Goal: Task Accomplishment & Management: Manage account settings

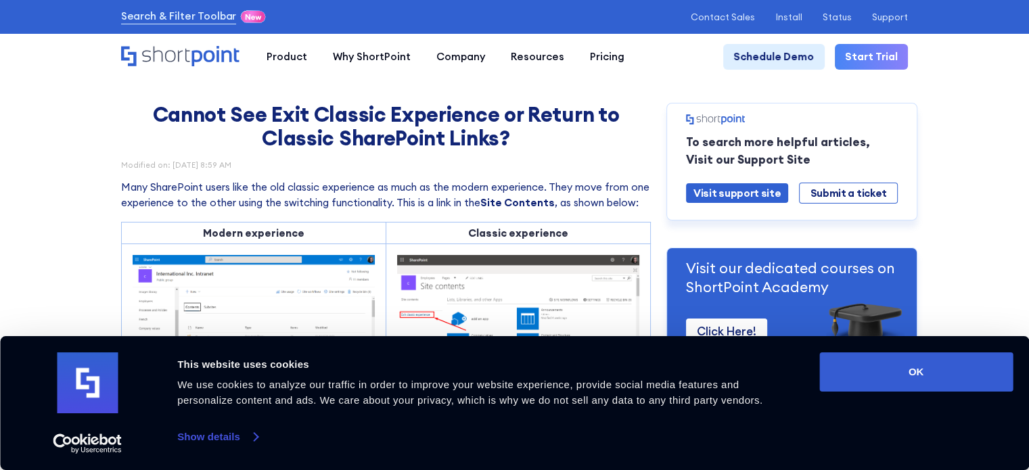
click at [181, 438] on link "Show details" at bounding box center [217, 437] width 80 height 20
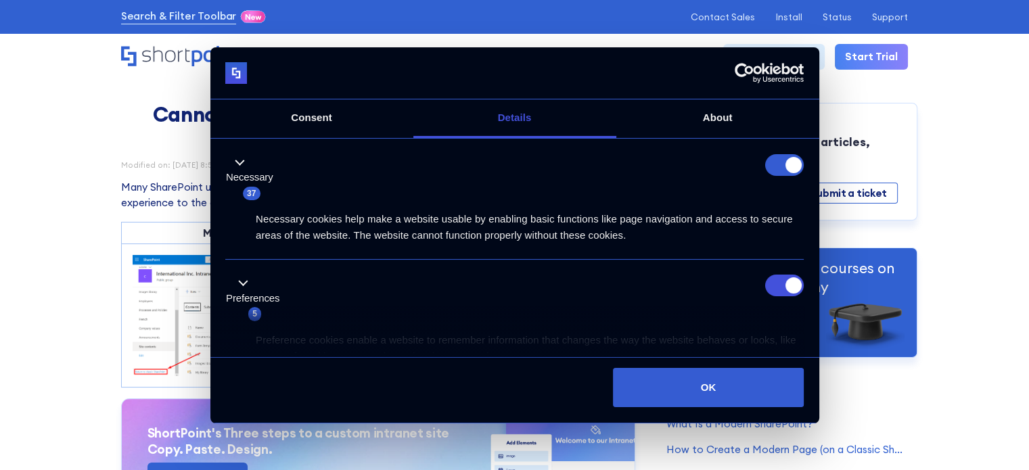
click at [784, 168] on form at bounding box center [784, 165] width 39 height 22
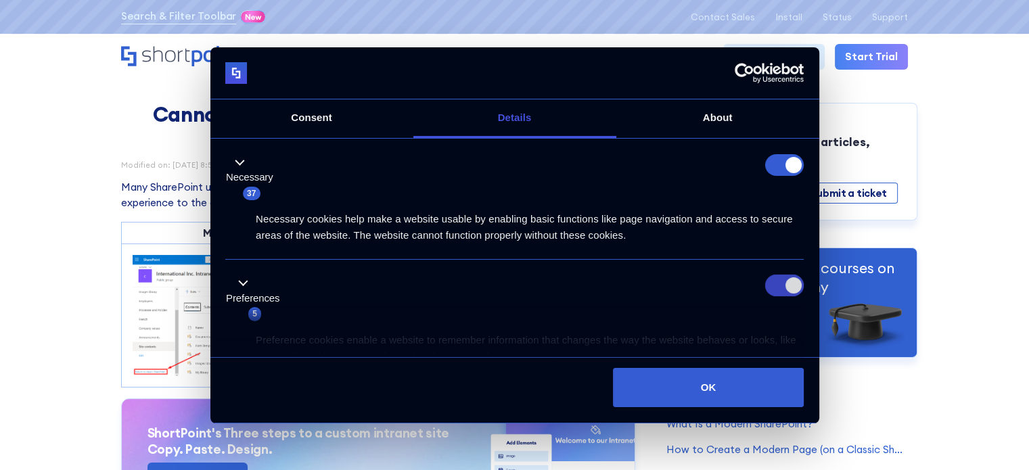
click at [787, 288] on input "Preferences" at bounding box center [784, 286] width 39 height 22
checkbox input "false"
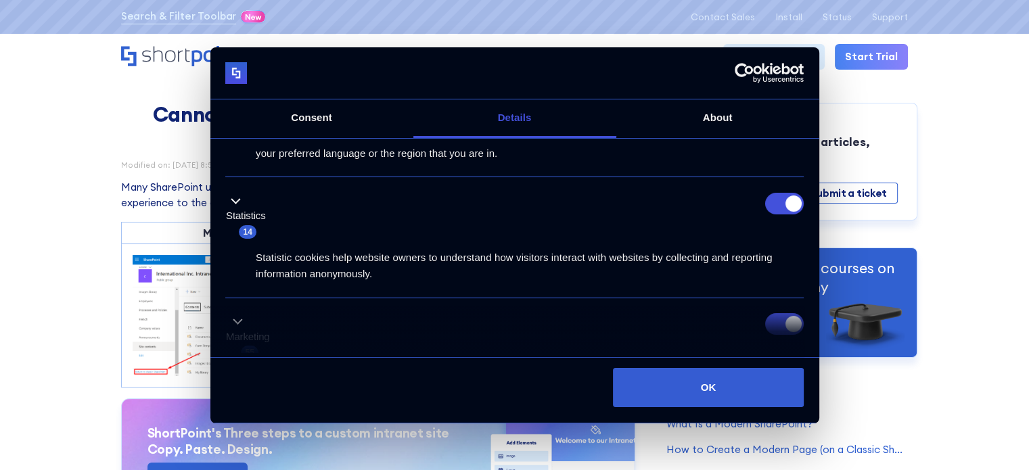
scroll to position [135, 0]
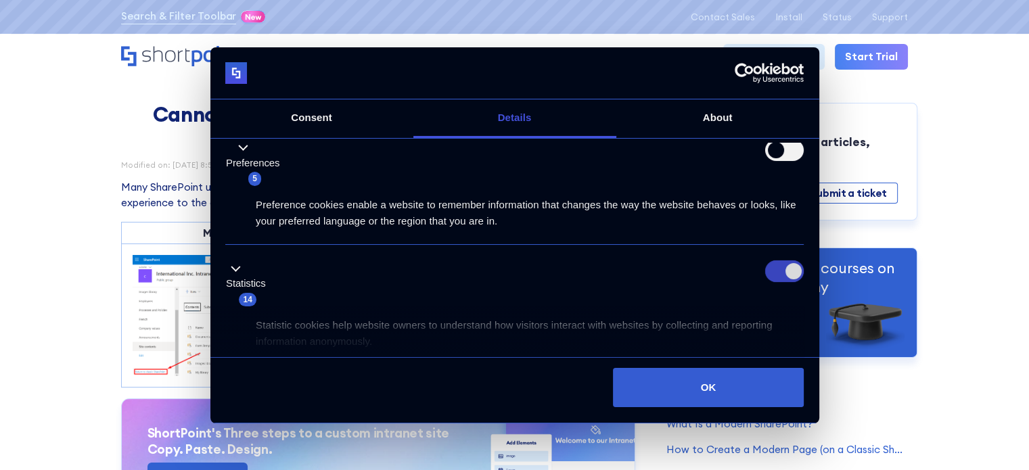
click at [790, 274] on input "Statistics" at bounding box center [784, 271] width 39 height 22
checkbox input "false"
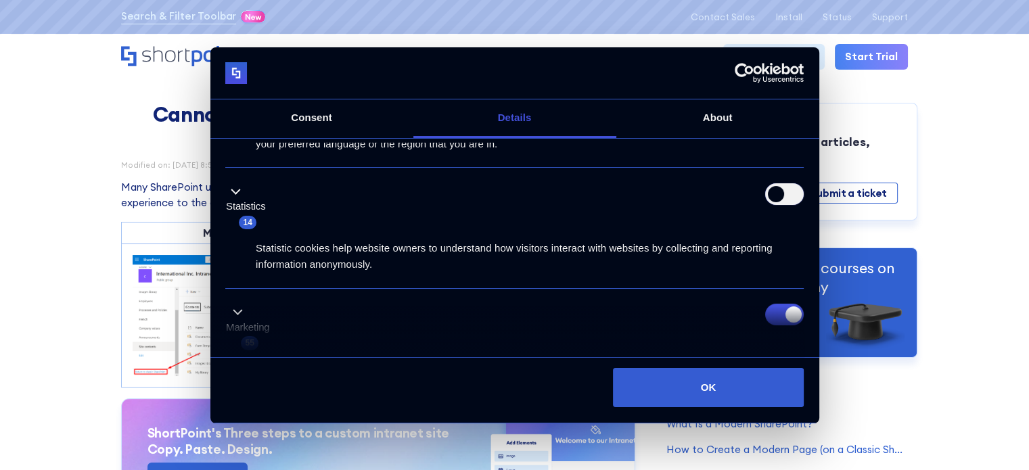
scroll to position [270, 0]
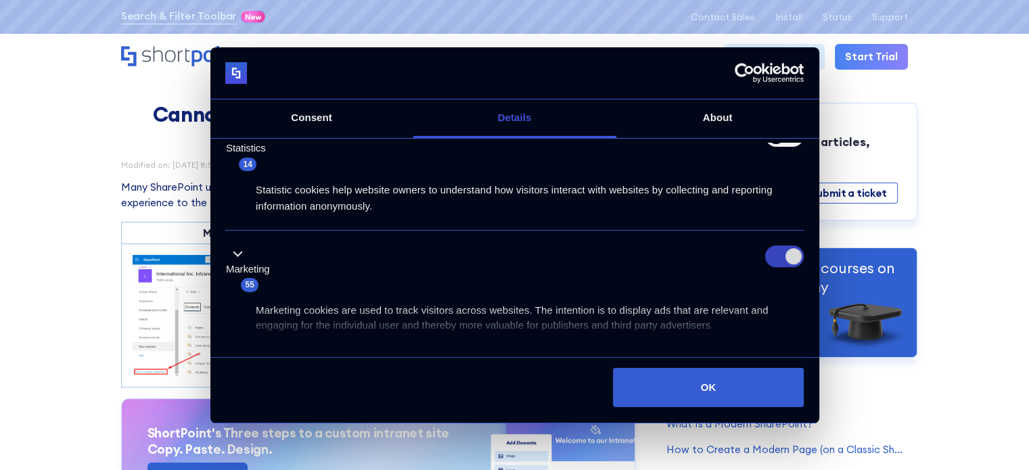
click at [784, 257] on input "Marketing" at bounding box center [784, 256] width 39 height 22
checkbox input "false"
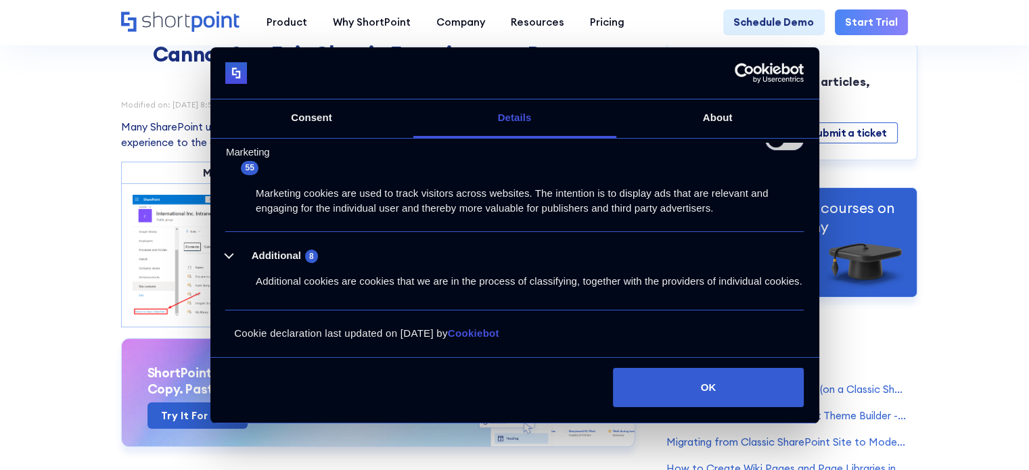
scroll to position [135, 0]
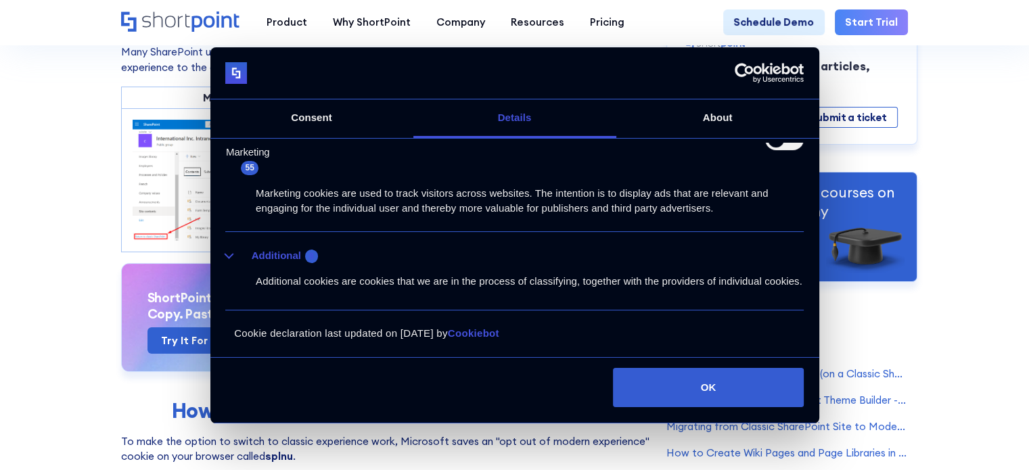
click at [228, 248] on button "Additional 8" at bounding box center [275, 256] width 101 height 17
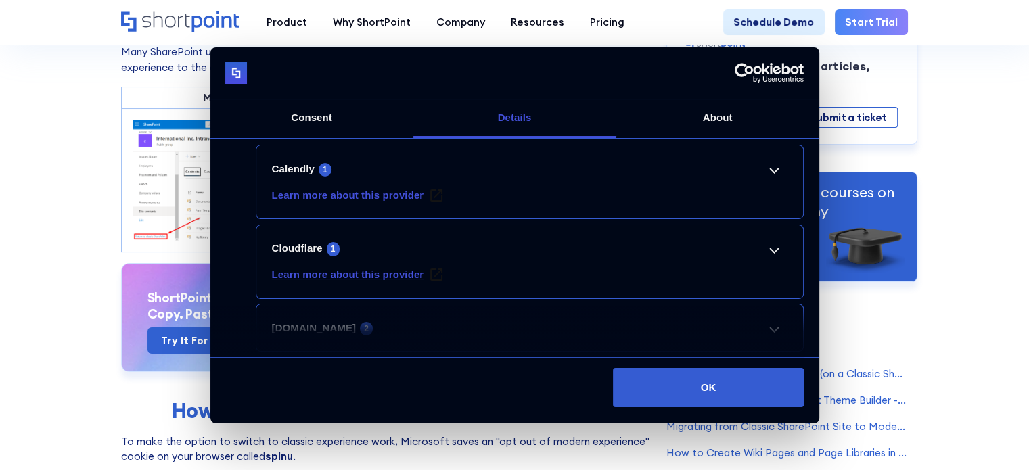
scroll to position [534, 0]
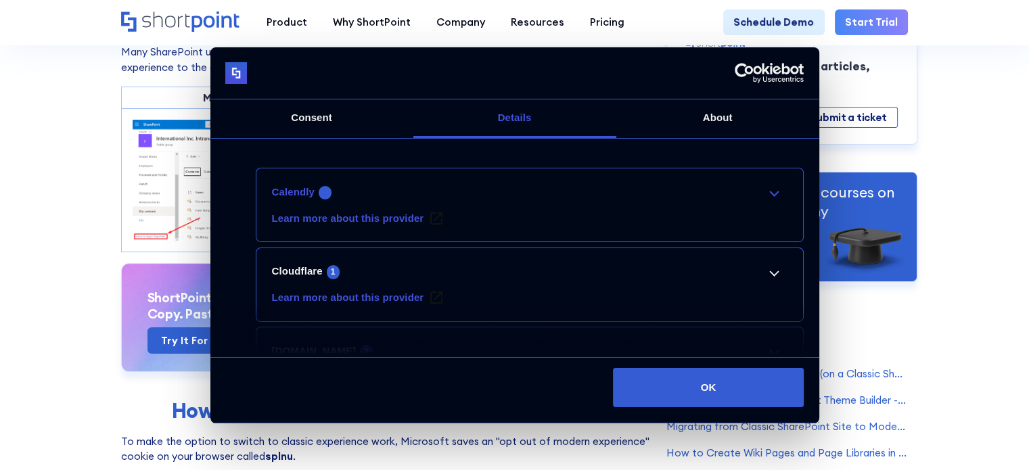
click at [720, 200] on link "Calendly 1" at bounding box center [530, 192] width 516 height 16
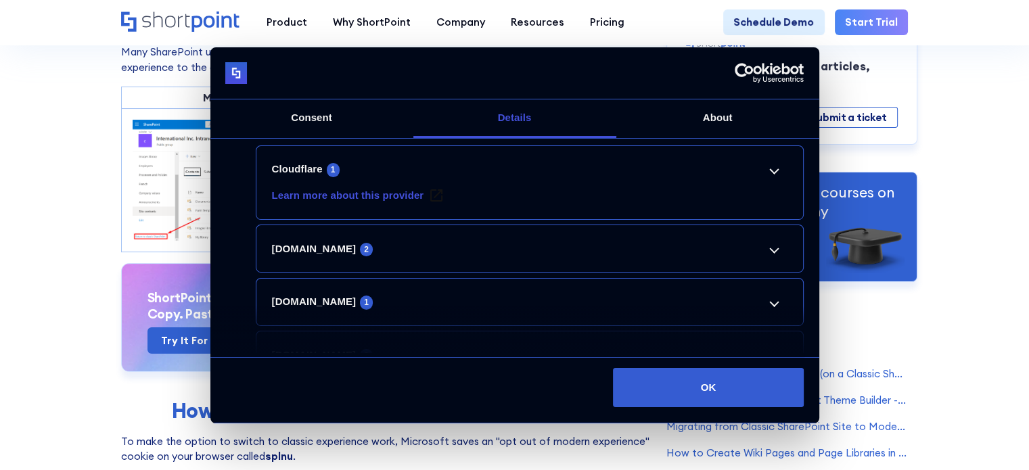
scroll to position [872, 0]
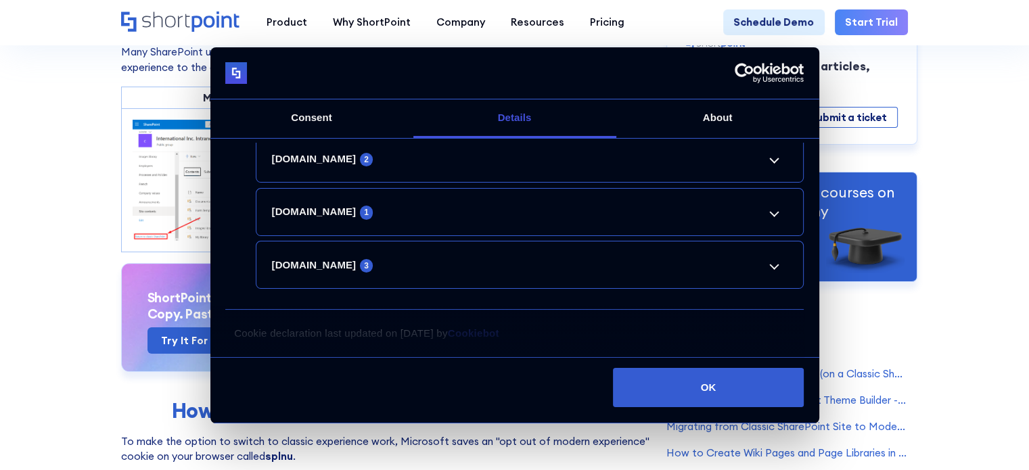
click at [605, 262] on li "[DOMAIN_NAME] 3 _fs_lua Pending Maximum Storage Duration : Persistent Type : HT…" at bounding box center [530, 265] width 548 height 48
click at [754, 271] on link "[DOMAIN_NAME] 3" at bounding box center [530, 265] width 516 height 16
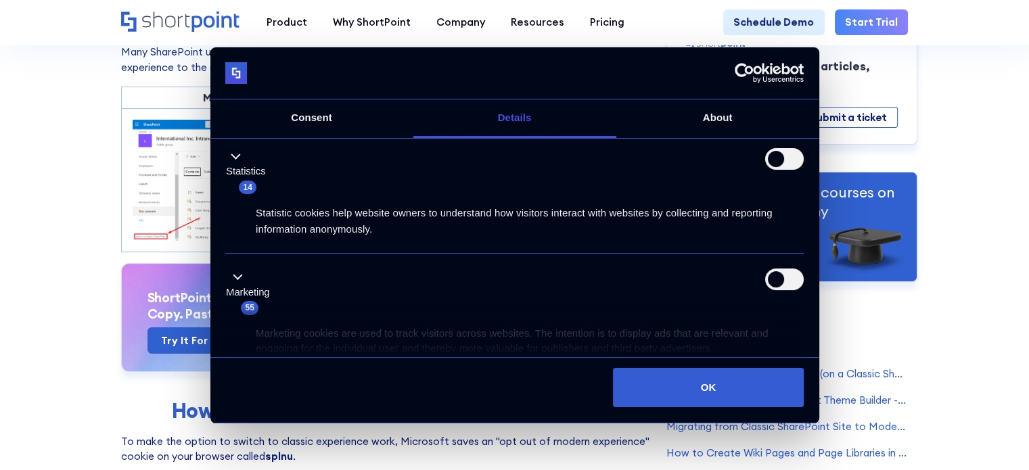
scroll to position [368, 0]
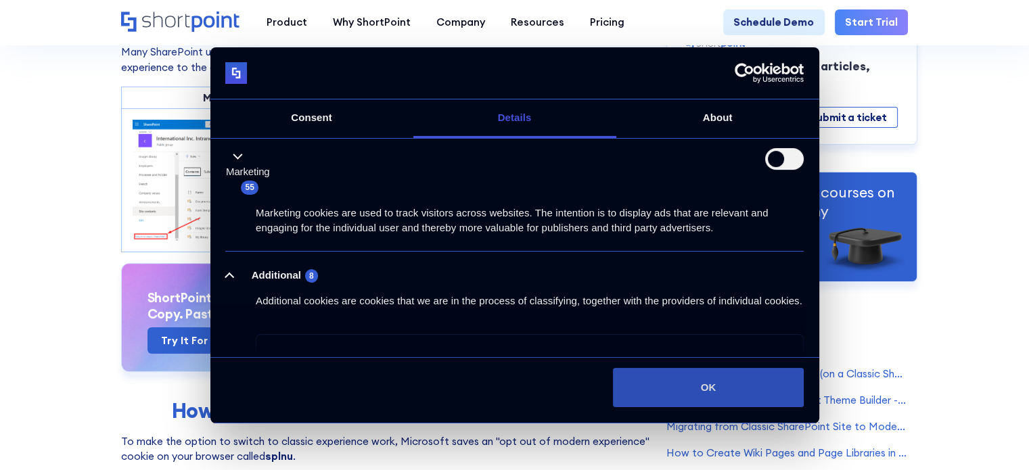
click at [688, 396] on button "OK" at bounding box center [708, 387] width 191 height 39
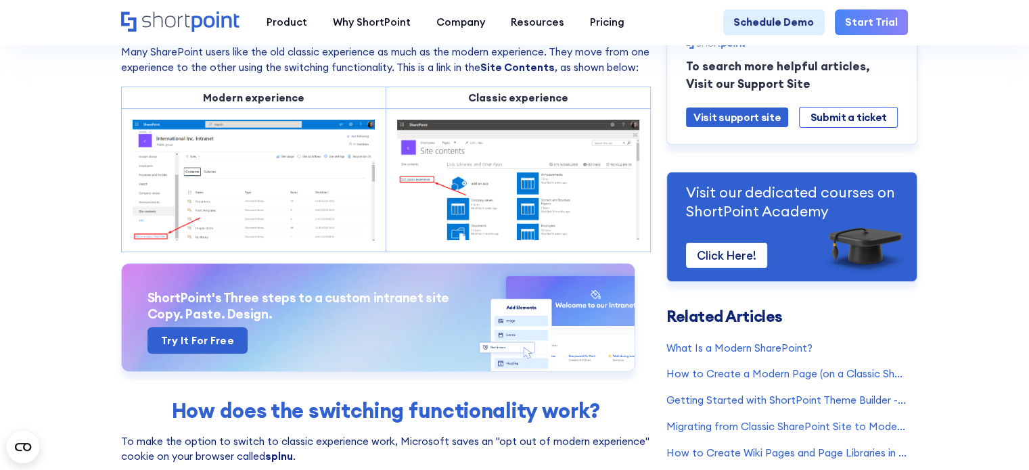
scroll to position [0, 0]
